Goal: Browse casually

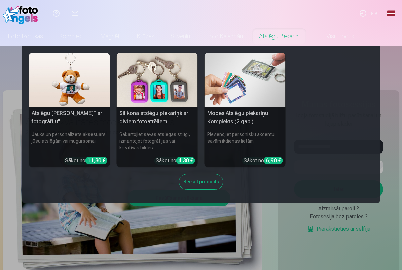
click at [324, 101] on div "Atslēgu piekariņš Lācītis" ar fotogrāfiju" Jauks un personalizēts aksesuārs jūs…" at bounding box center [201, 124] width 344 height 144
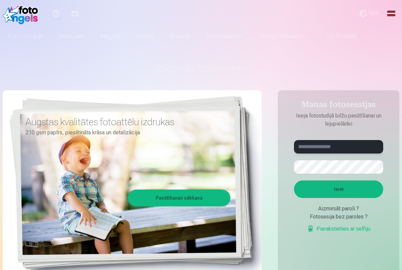
click at [341, 143] on input "text" at bounding box center [338, 146] width 89 height 13
type input "**********"
click at [378, 168] on button "button" at bounding box center [376, 166] width 13 height 13
click at [373, 168] on button "button" at bounding box center [376, 166] width 13 height 13
click at [377, 166] on button "button" at bounding box center [376, 166] width 13 height 13
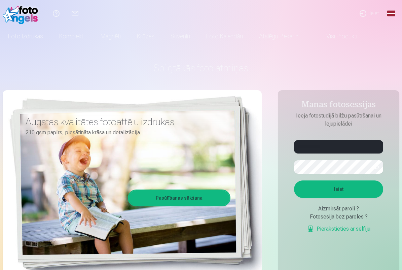
click at [321, 188] on button "Ieiet" at bounding box center [338, 188] width 89 height 17
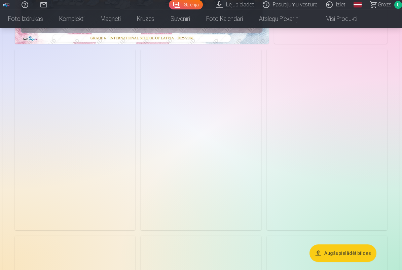
scroll to position [200, 0]
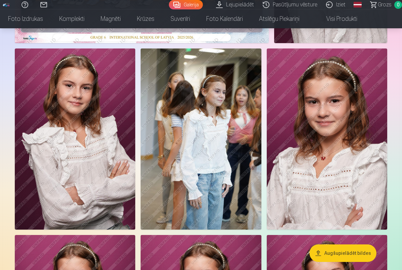
click at [242, 100] on img at bounding box center [201, 138] width 120 height 181
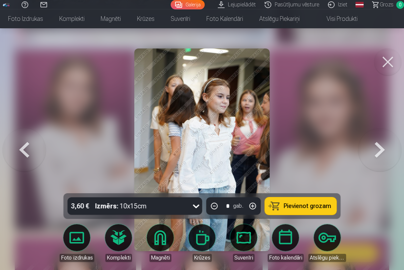
click at [389, 65] on button at bounding box center [387, 61] width 27 height 27
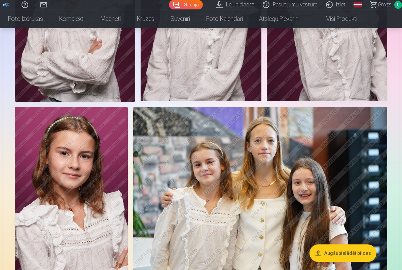
click at [270, 167] on img at bounding box center [260, 191] width 254 height 169
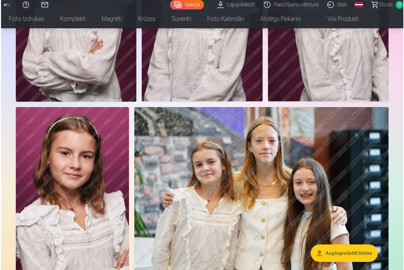
scroll to position [516, 0]
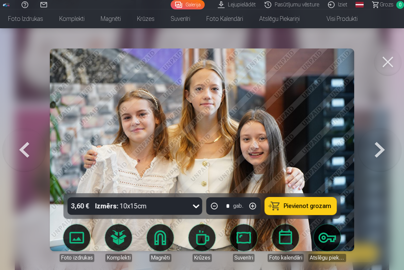
click at [386, 67] on button at bounding box center [387, 61] width 27 height 27
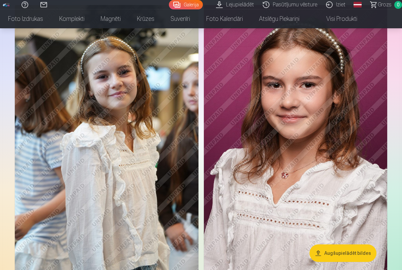
scroll to position [794, 0]
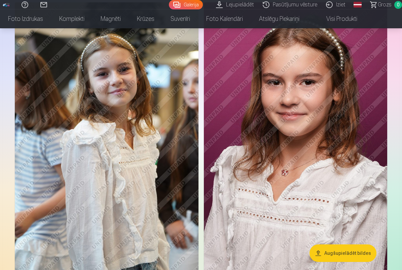
click at [316, 138] on img at bounding box center [295, 139] width 183 height 275
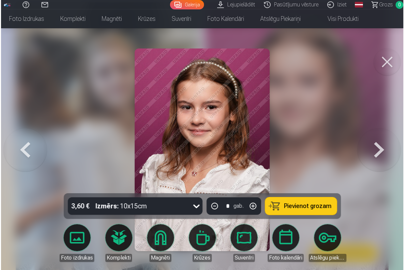
scroll to position [797, 0]
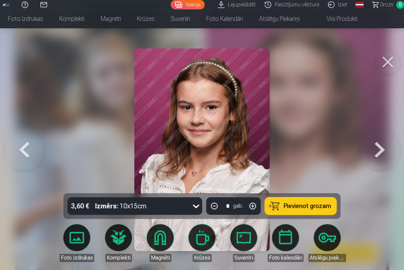
click at [391, 58] on button at bounding box center [387, 61] width 27 height 27
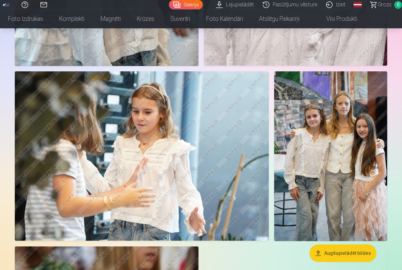
scroll to position [1007, 0]
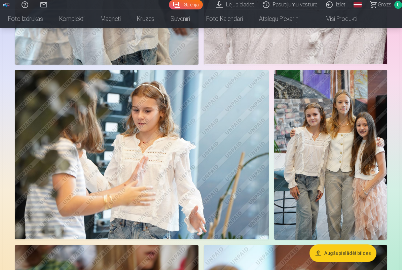
click at [195, 134] on img at bounding box center [142, 154] width 254 height 169
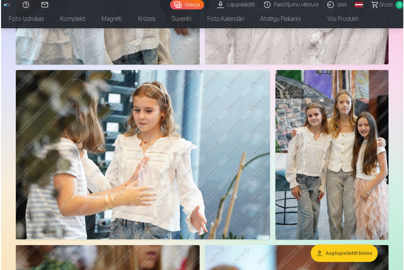
scroll to position [1010, 0]
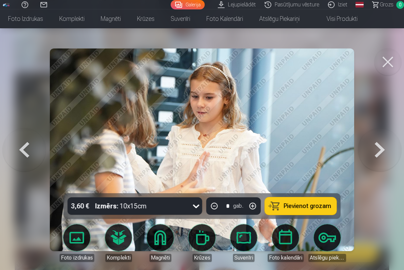
click at [392, 61] on button at bounding box center [387, 61] width 27 height 27
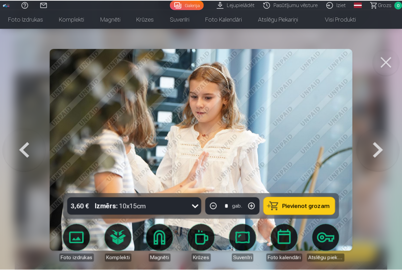
scroll to position [1007, 0]
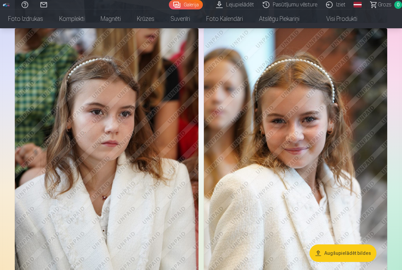
click at [104, 144] on img at bounding box center [107, 165] width 184 height 275
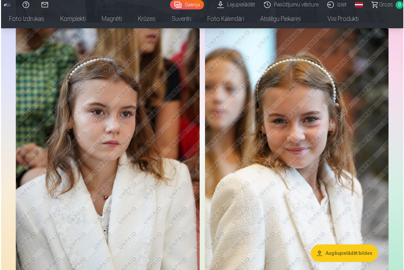
scroll to position [1228, 0]
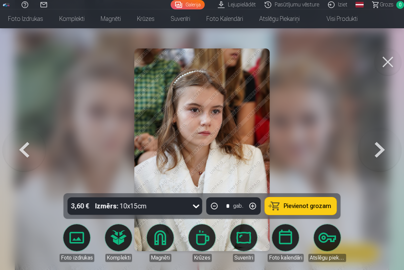
click at [386, 59] on button at bounding box center [387, 61] width 27 height 27
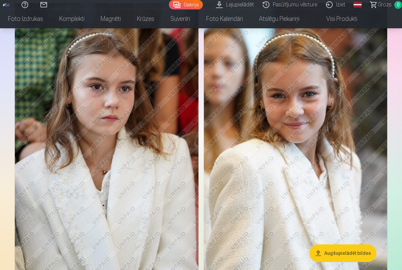
click at [306, 137] on img at bounding box center [296, 140] width 184 height 275
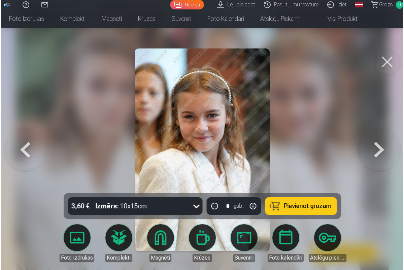
scroll to position [1254, 0]
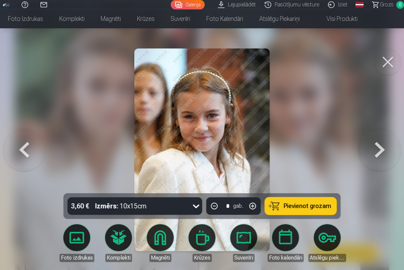
click at [384, 64] on button at bounding box center [387, 61] width 27 height 27
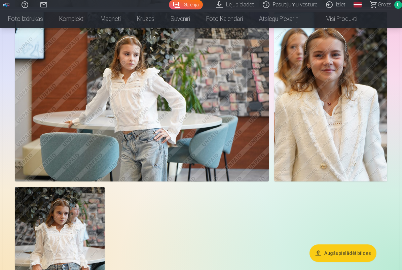
scroll to position [1521, 0]
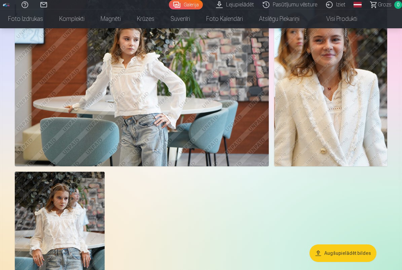
click at [70, 206] on img at bounding box center [60, 239] width 90 height 135
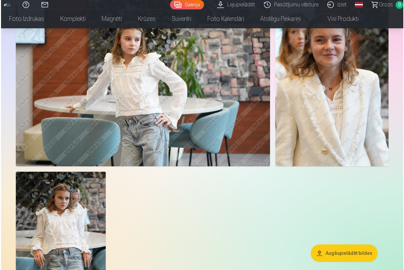
scroll to position [1542, 0]
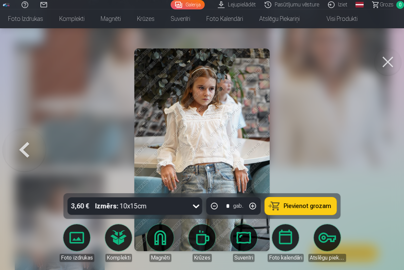
click at [389, 58] on button at bounding box center [387, 61] width 27 height 27
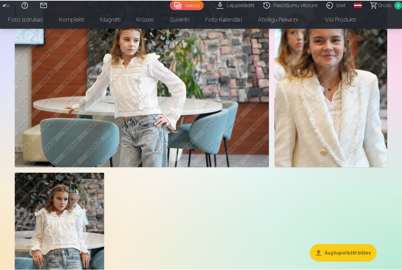
scroll to position [1535, 0]
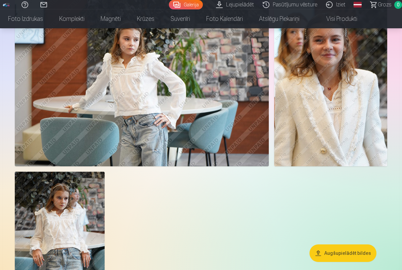
click at [318, 115] on img at bounding box center [330, 81] width 113 height 169
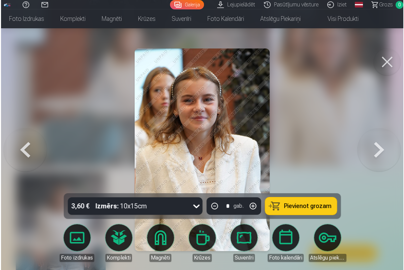
scroll to position [1542, 0]
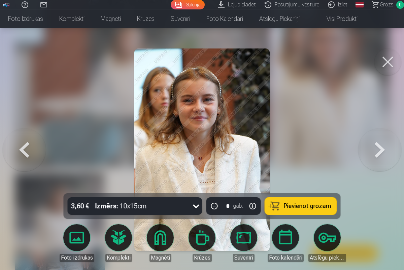
click at [317, 115] on div at bounding box center [202, 135] width 404 height 270
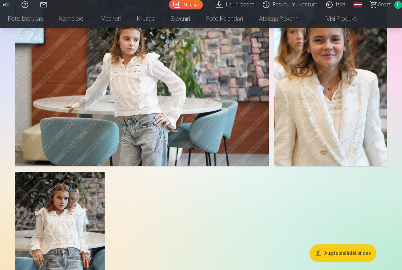
click at [291, 112] on img at bounding box center [330, 81] width 113 height 169
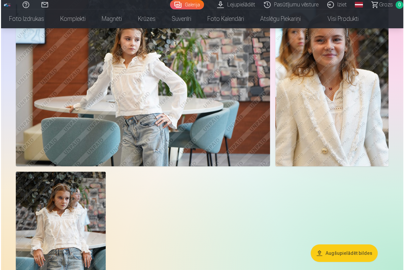
scroll to position [1542, 0]
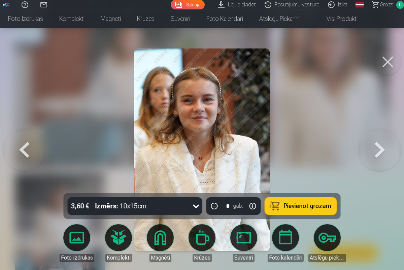
click at [382, 67] on button at bounding box center [387, 61] width 27 height 27
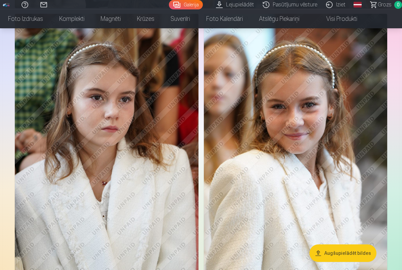
scroll to position [1236, 0]
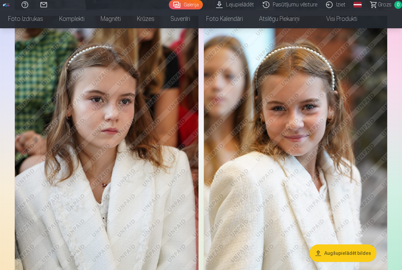
click at [151, 137] on img at bounding box center [107, 153] width 184 height 275
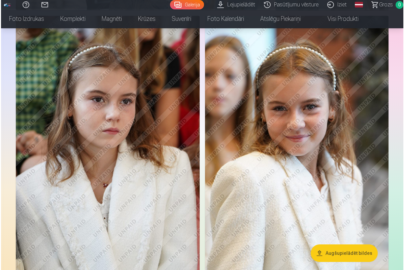
scroll to position [1240, 0]
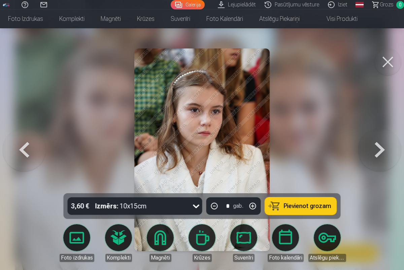
click at [391, 66] on button at bounding box center [387, 61] width 27 height 27
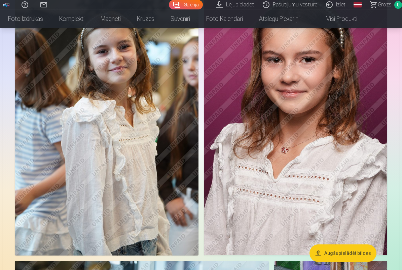
scroll to position [815, 0]
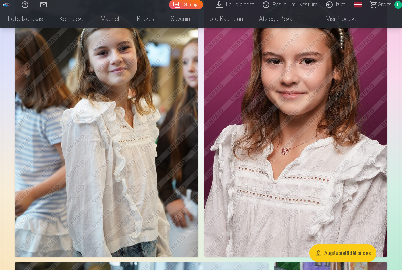
click at [271, 123] on img at bounding box center [295, 118] width 183 height 275
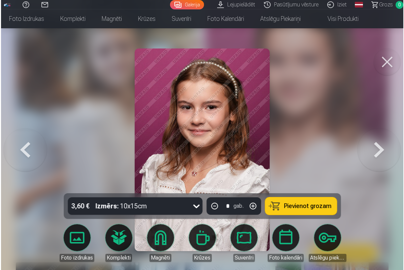
scroll to position [818, 0]
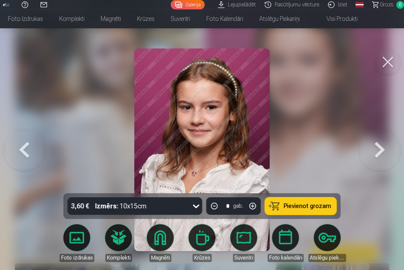
click at [397, 54] on button at bounding box center [387, 61] width 27 height 27
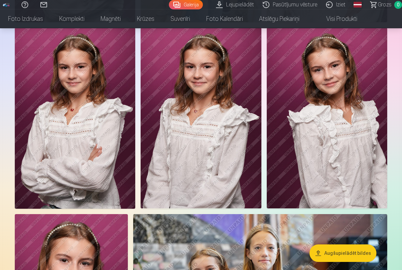
scroll to position [406, 0]
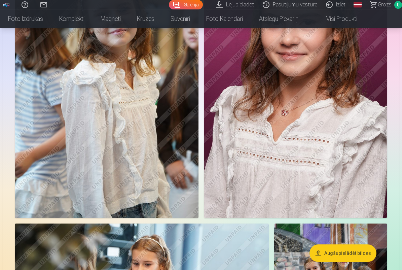
click at [302, 141] on img at bounding box center [295, 79] width 183 height 275
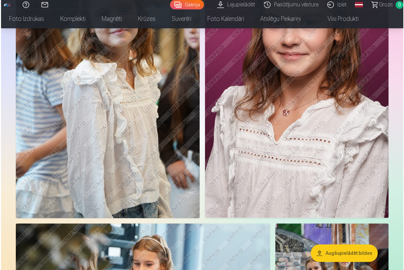
scroll to position [857, 0]
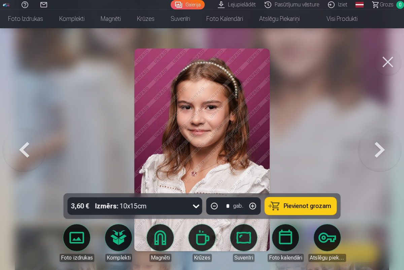
click at [392, 55] on button at bounding box center [387, 61] width 27 height 27
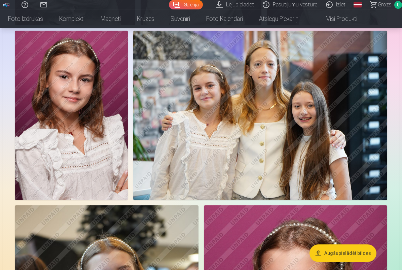
scroll to position [588, 0]
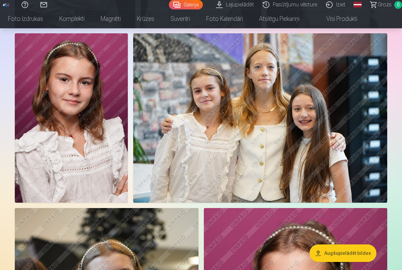
click at [294, 165] on img at bounding box center [260, 117] width 254 height 169
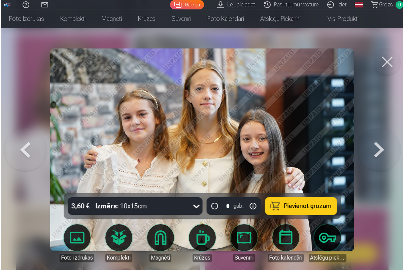
scroll to position [590, 0]
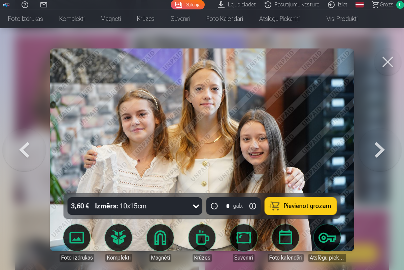
click at [389, 62] on button at bounding box center [387, 61] width 27 height 27
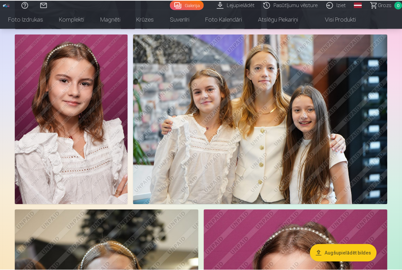
scroll to position [588, 0]
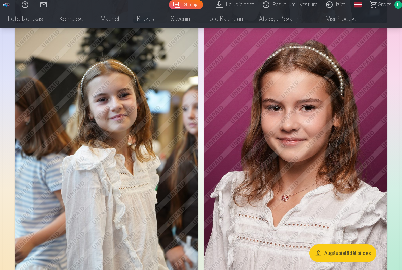
click at [105, 126] on img at bounding box center [107, 165] width 184 height 275
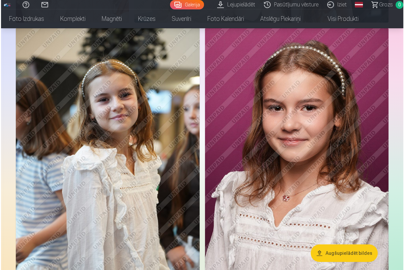
scroll to position [771, 0]
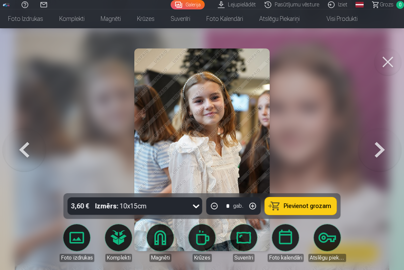
click at [389, 68] on button at bounding box center [387, 61] width 27 height 27
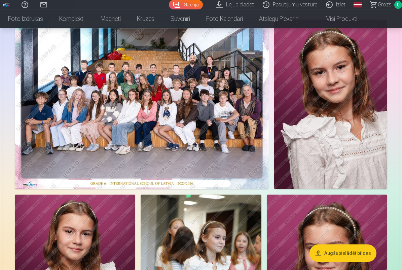
scroll to position [54, 0]
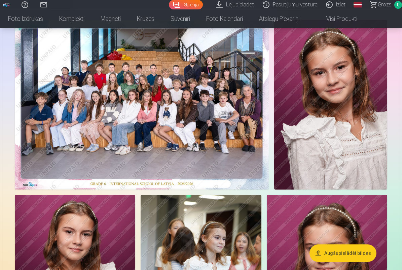
click at [351, 98] on img at bounding box center [330, 105] width 113 height 170
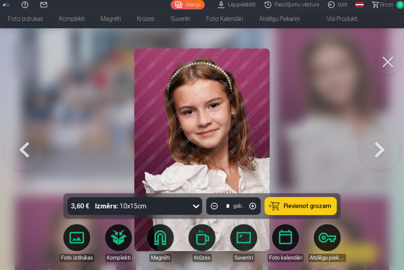
click at [383, 63] on button at bounding box center [387, 61] width 27 height 27
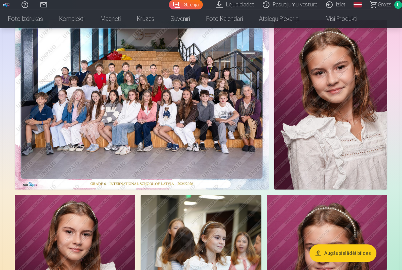
click at [243, 100] on img at bounding box center [142, 105] width 254 height 170
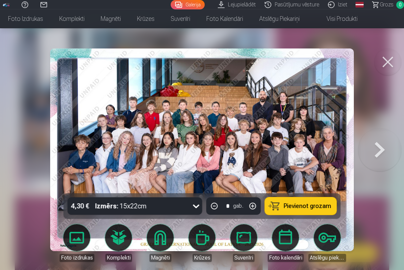
click at [233, 146] on img at bounding box center [201, 149] width 303 height 202
click at [390, 55] on button at bounding box center [387, 61] width 27 height 27
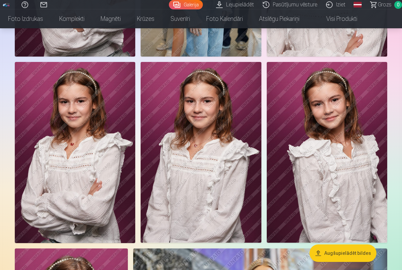
click at [256, 136] on img at bounding box center [201, 152] width 120 height 181
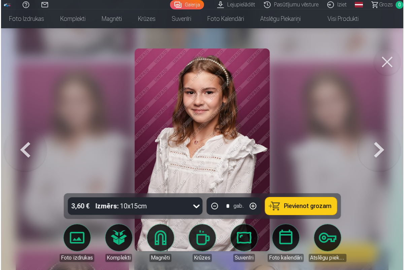
scroll to position [374, 0]
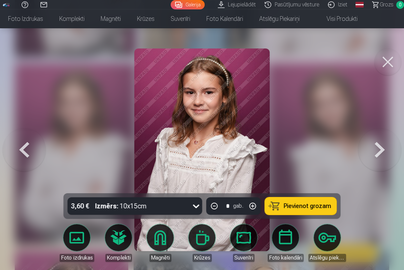
click at [395, 62] on button at bounding box center [387, 61] width 27 height 27
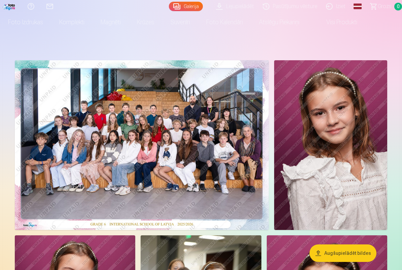
scroll to position [14, 0]
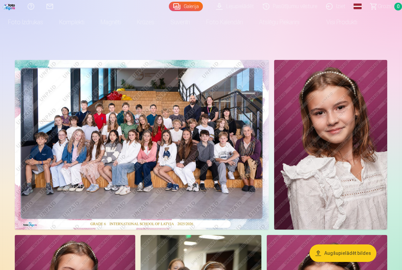
click at [339, 80] on img at bounding box center [330, 145] width 113 height 170
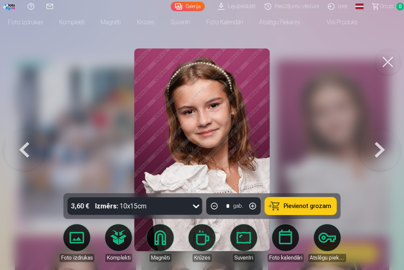
click at [387, 59] on button at bounding box center [387, 61] width 27 height 27
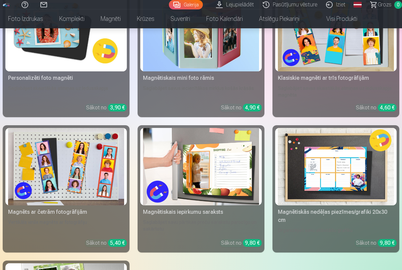
scroll to position [2549, 0]
